Goal: Task Accomplishment & Management: Manage account settings

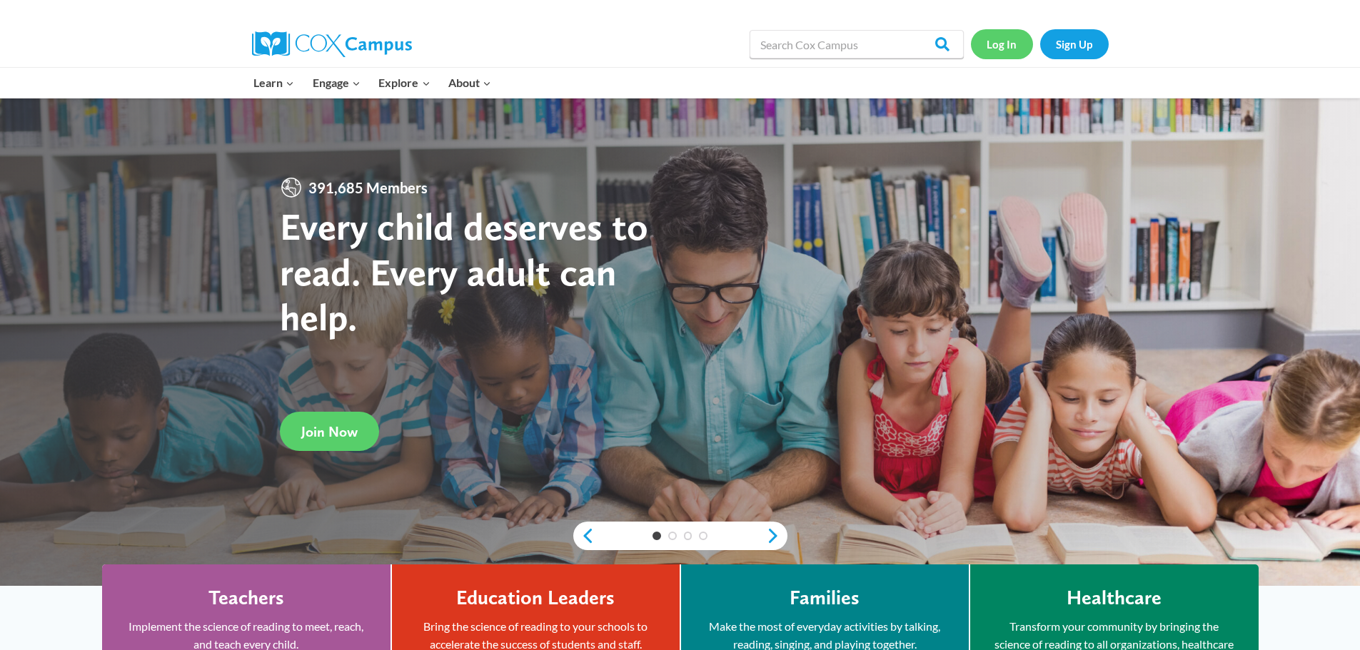
click at [1000, 48] on link "Log In" at bounding box center [1002, 43] width 62 height 29
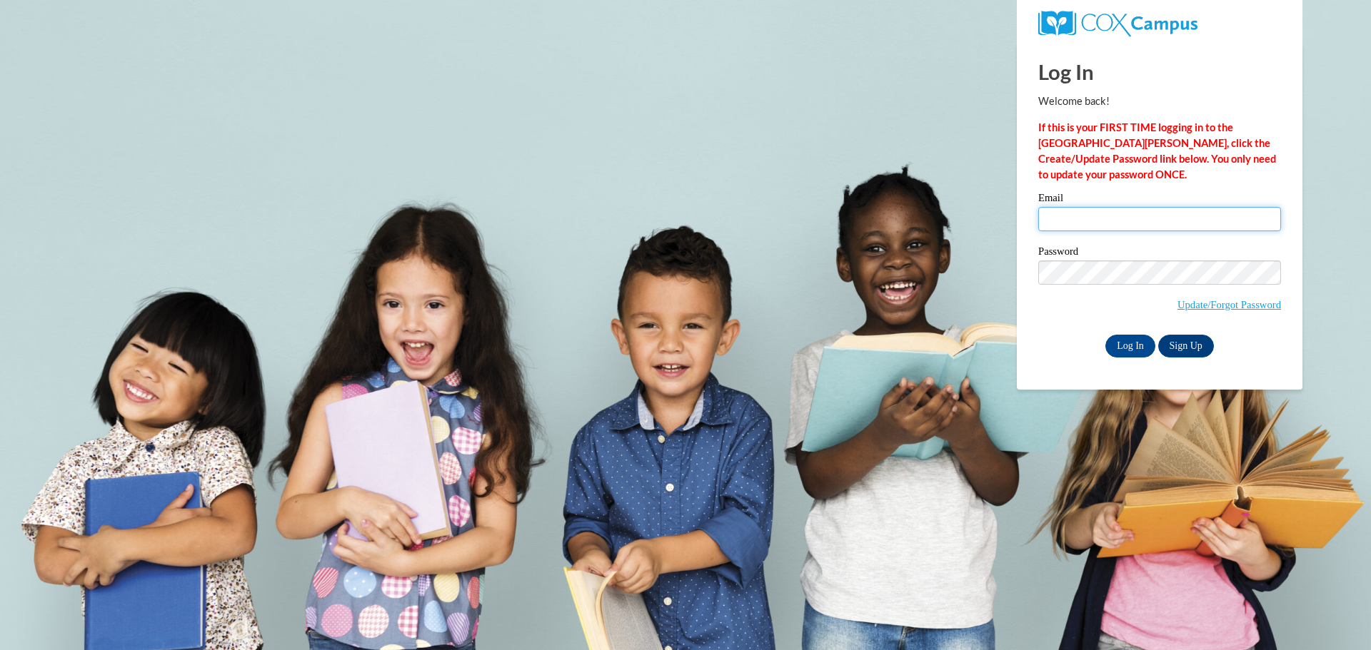
click at [1055, 221] on input "Email" at bounding box center [1159, 219] width 243 height 24
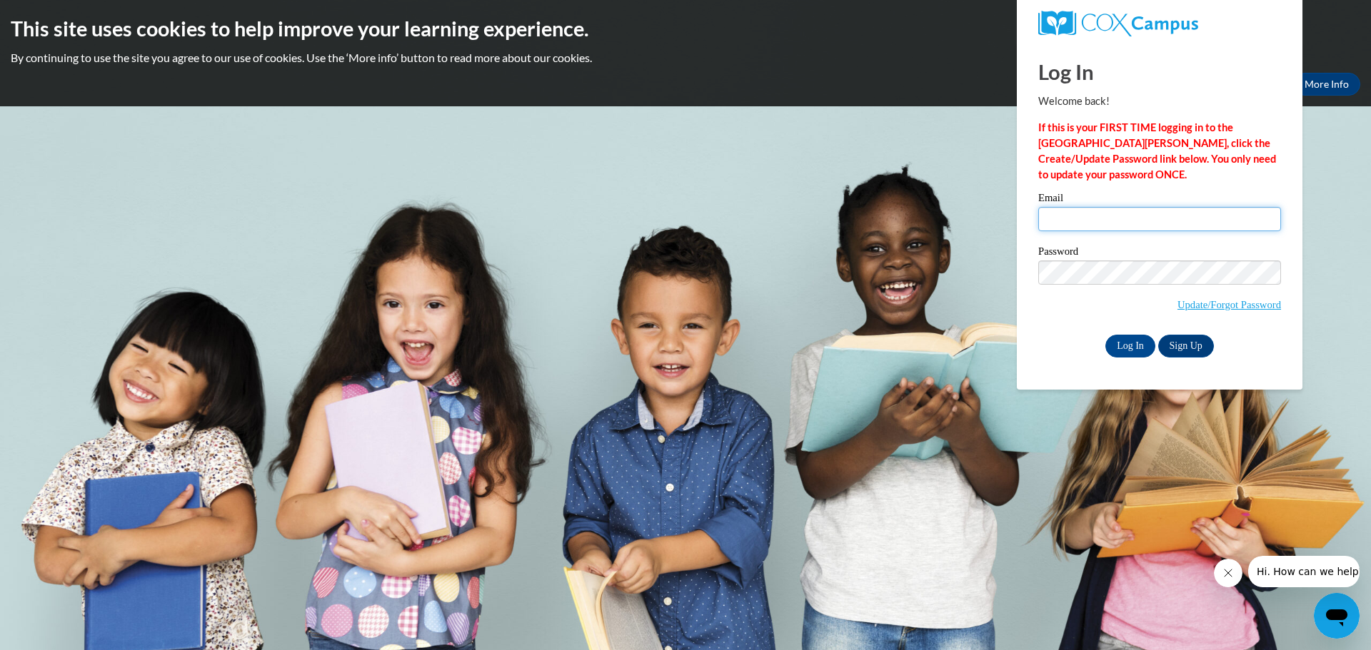
type input "rose.surcamp@delc.oregon.gov"
click at [1132, 344] on input "Log In" at bounding box center [1130, 346] width 50 height 23
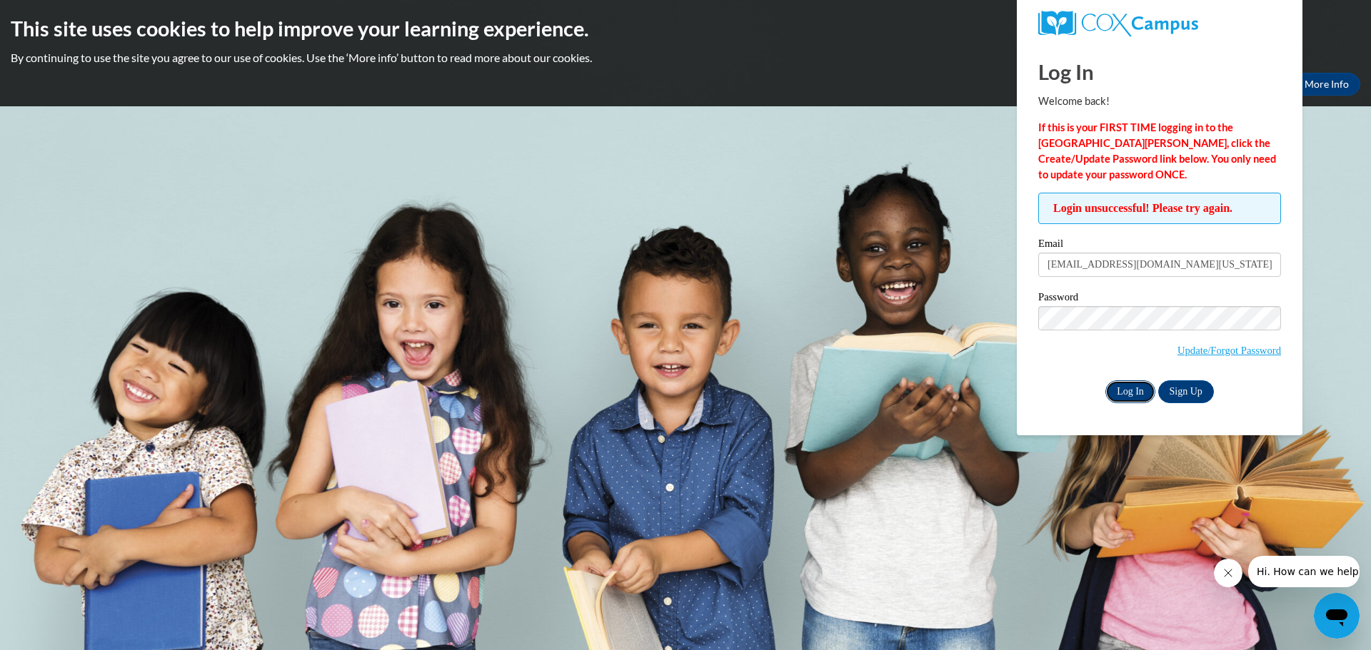
click at [1137, 388] on input "Log In" at bounding box center [1130, 392] width 50 height 23
